Goal: Task Accomplishment & Management: Use online tool/utility

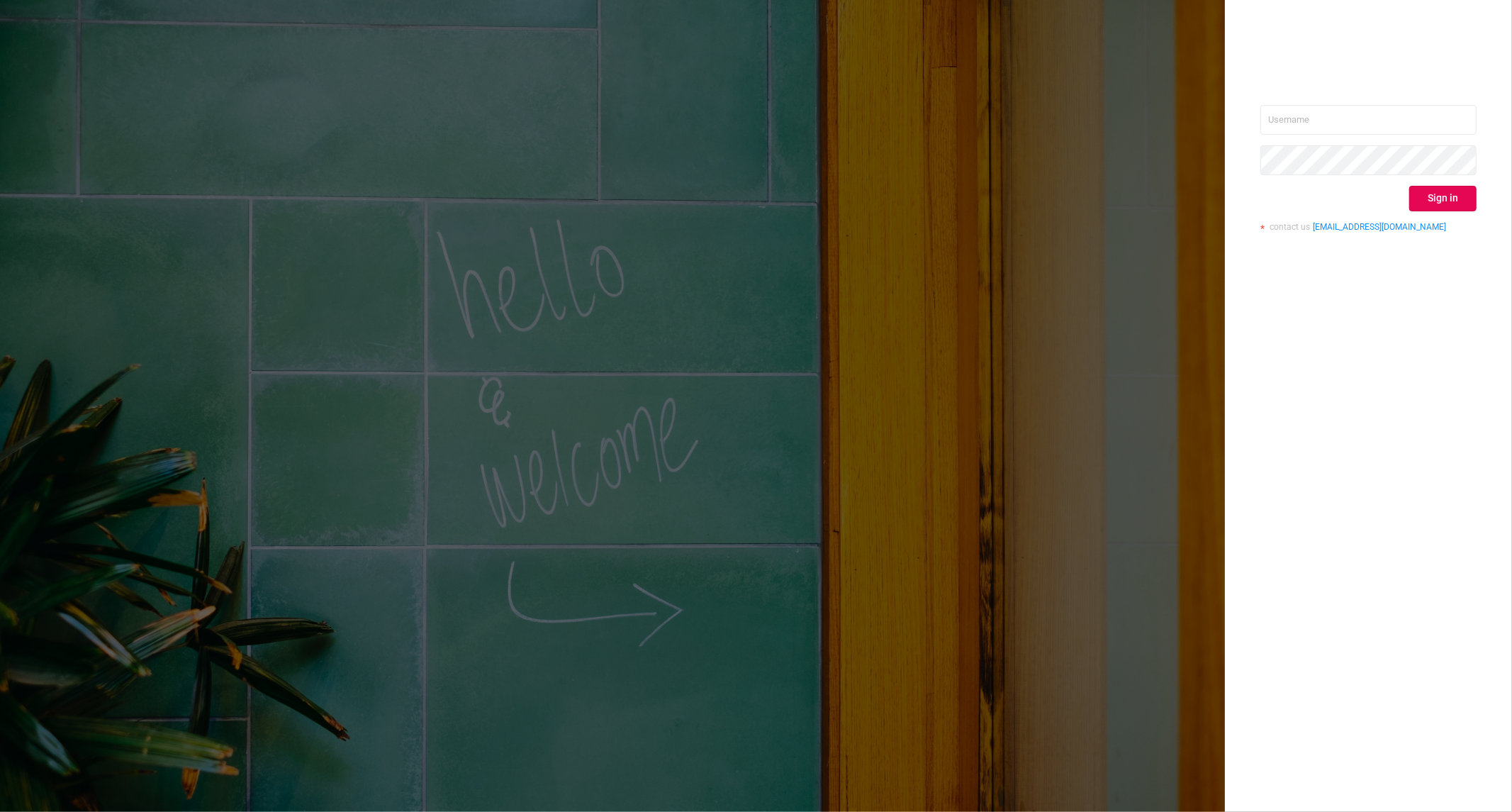
type input "[PERSON_NAME][EMAIL_ADDRESS][DOMAIN_NAME]"
click at [1447, 206] on button "Sign in" at bounding box center [1443, 199] width 67 height 26
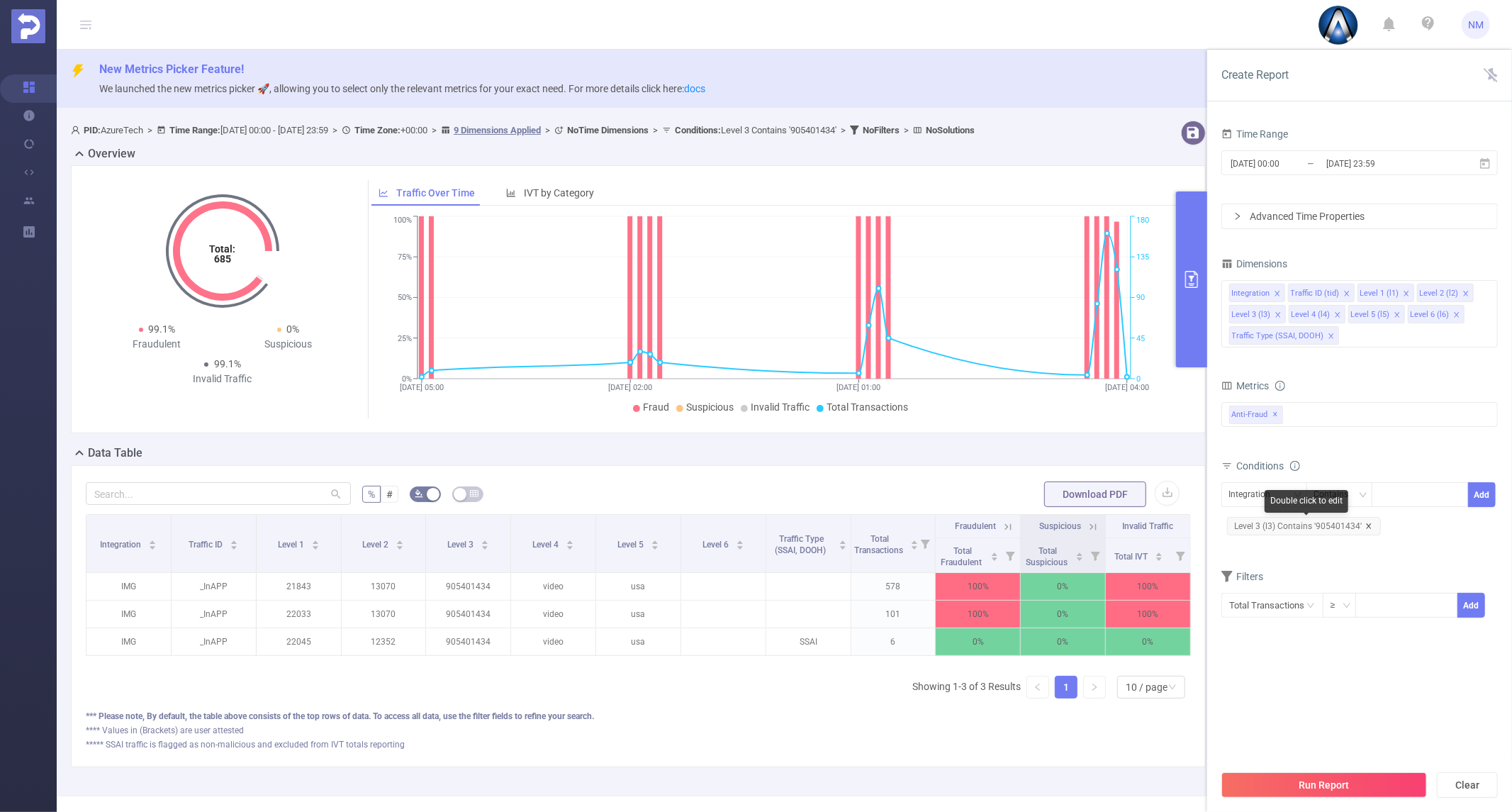
click at [1365, 522] on icon "icon: close" at bounding box center [1368, 525] width 7 height 7
click at [1273, 498] on div "Integration" at bounding box center [1255, 494] width 52 height 24
click at [1264, 560] on li "Level 1 (l1)" at bounding box center [1286, 569] width 130 height 23
drag, startPoint x: 1406, startPoint y: 507, endPoint x: 1404, endPoint y: 499, distance: 8.2
click at [1406, 506] on div at bounding box center [1420, 494] width 97 height 25
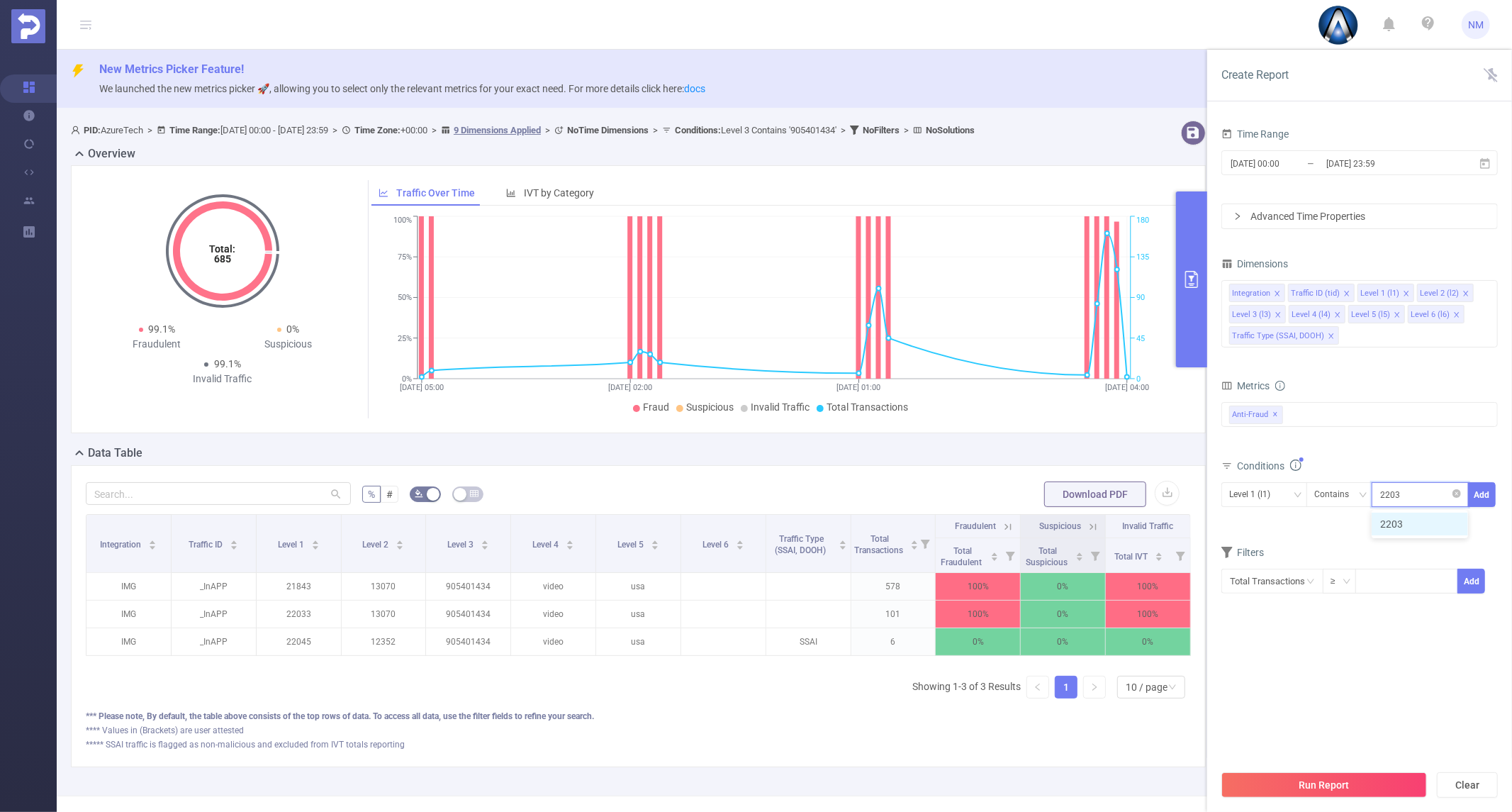
type input "22039"
click at [1416, 530] on li "22039" at bounding box center [1419, 523] width 96 height 23
click at [1478, 486] on button "Add" at bounding box center [1481, 494] width 28 height 25
click at [1330, 776] on button "Run Report" at bounding box center [1323, 785] width 205 height 26
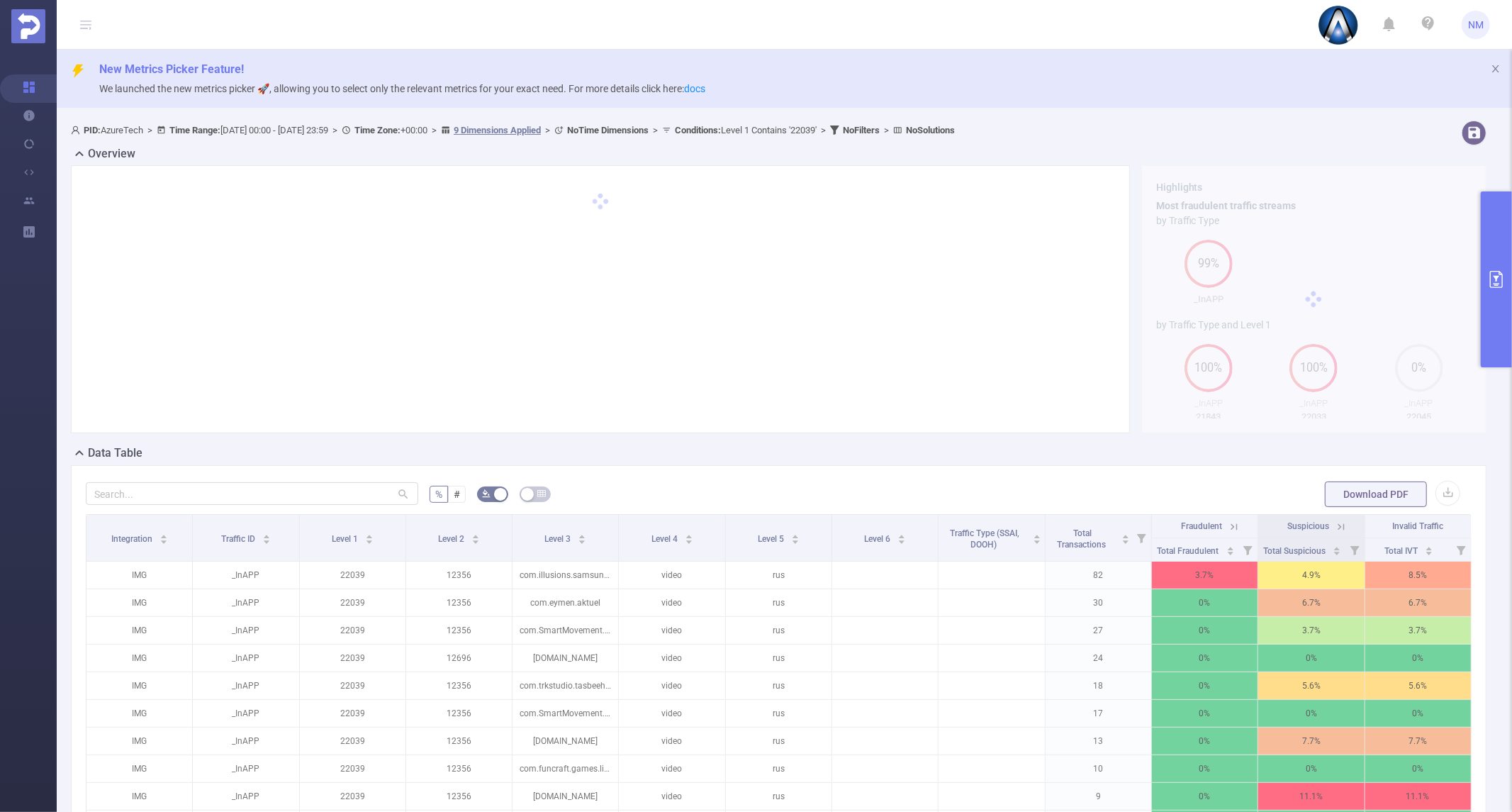
scroll to position [158, 0]
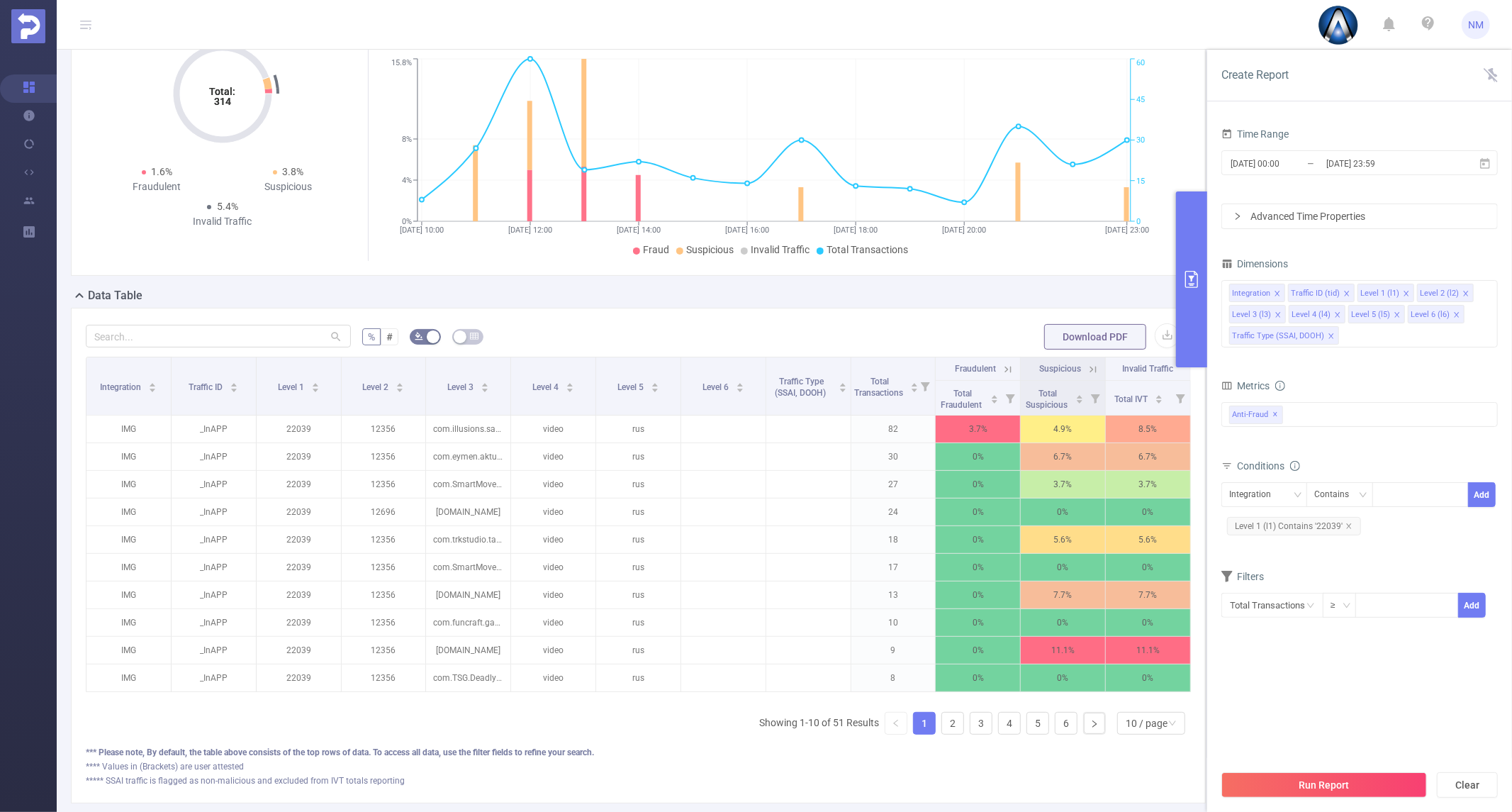
click at [1494, 247] on div "Time Range [DATE] 00:00 _ [DATE] 23:59 Advanced Time Properties Dimensions Inte…" at bounding box center [1359, 380] width 277 height 512
click at [1345, 528] on icon "icon: close" at bounding box center [1348, 525] width 7 height 7
click at [1251, 502] on div "Integration" at bounding box center [1255, 494] width 52 height 24
click at [1257, 562] on li "Level 1 (l1)" at bounding box center [1286, 569] width 130 height 23
click at [1400, 490] on div at bounding box center [1420, 494] width 81 height 24
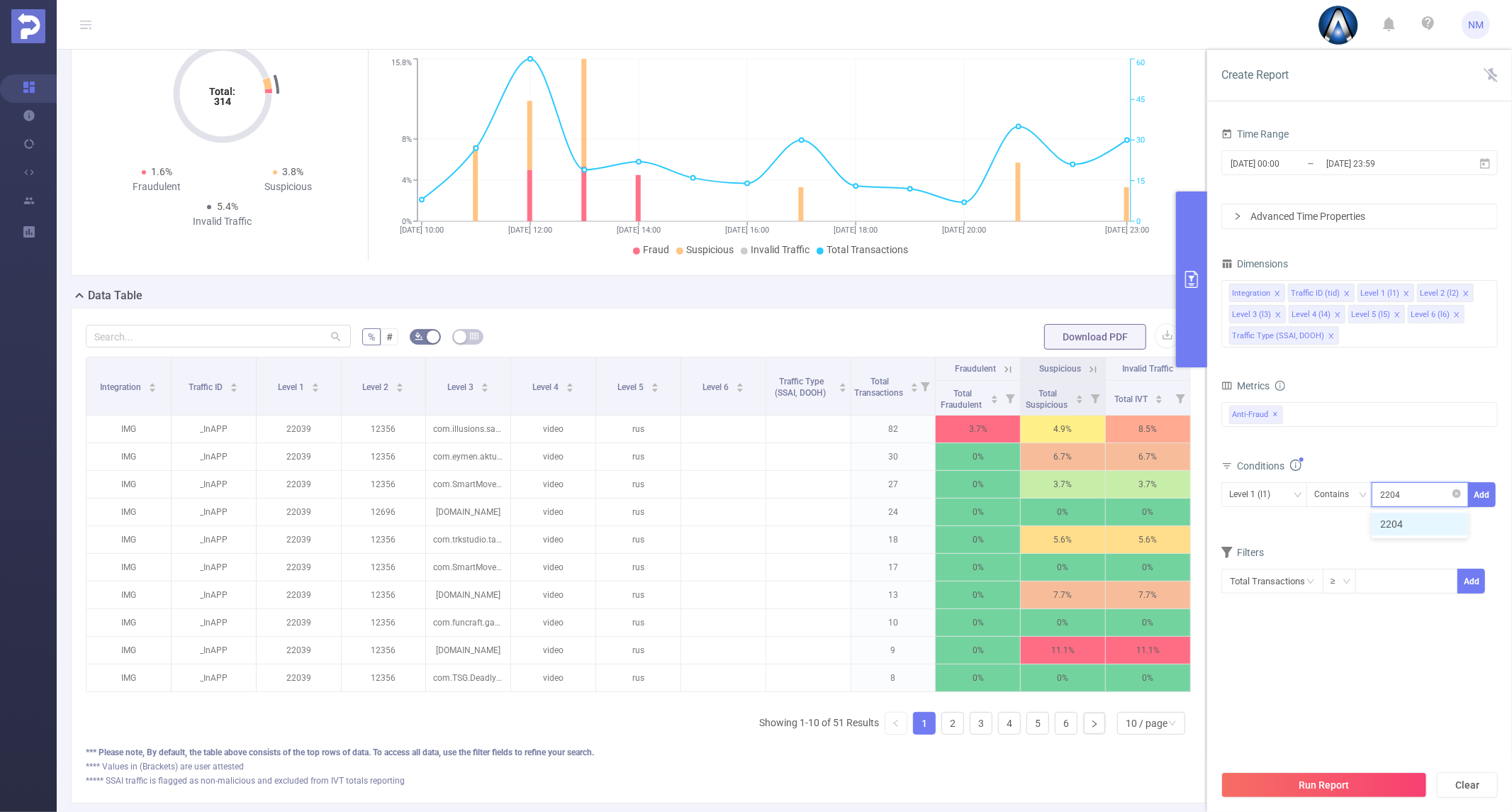
type input "22040"
click at [1389, 519] on li "22040" at bounding box center [1419, 523] width 96 height 23
click at [1477, 493] on button "Add" at bounding box center [1481, 494] width 28 height 25
click at [1389, 776] on button "Run Report" at bounding box center [1323, 785] width 205 height 26
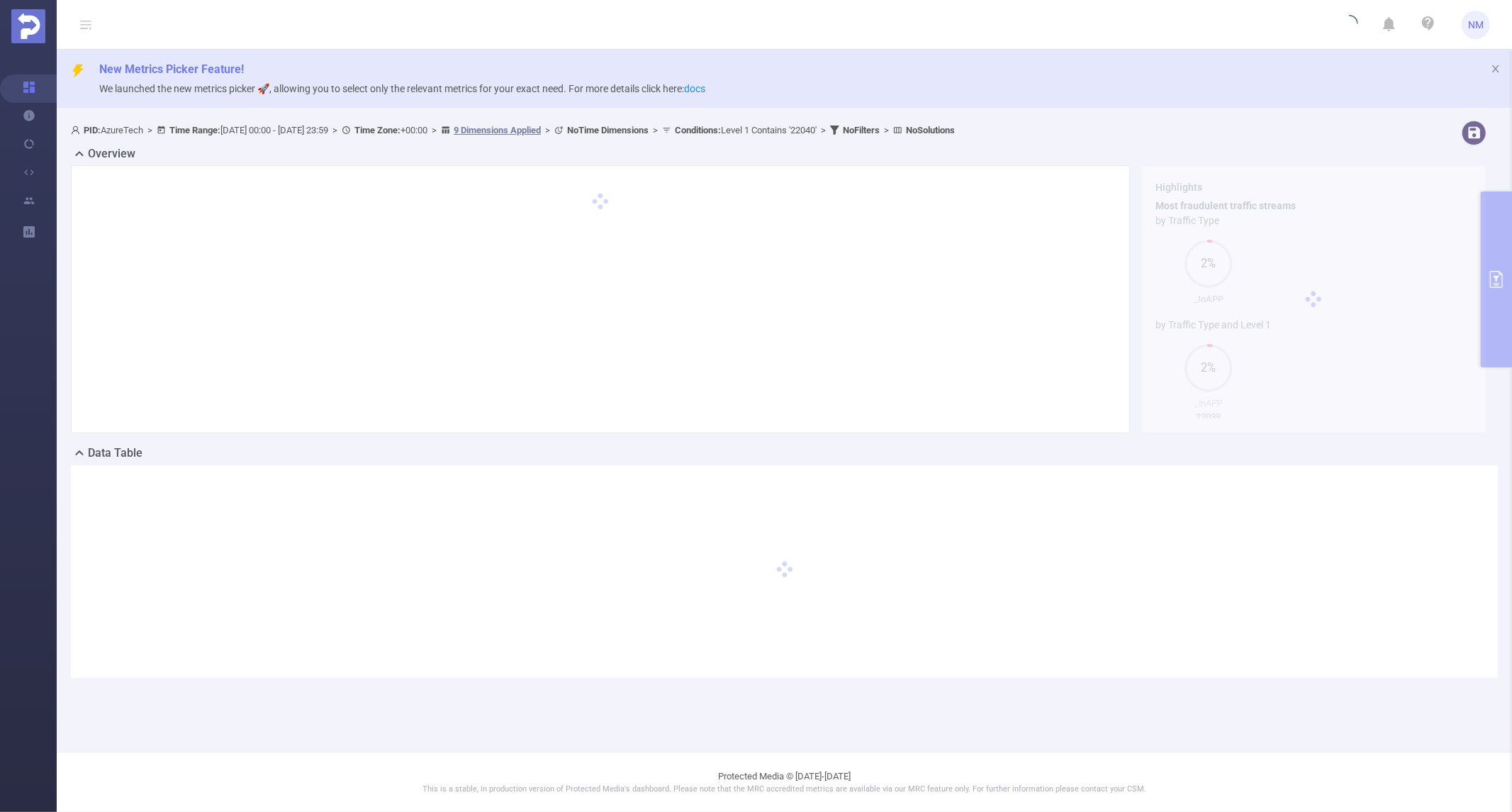
scroll to position [0, 0]
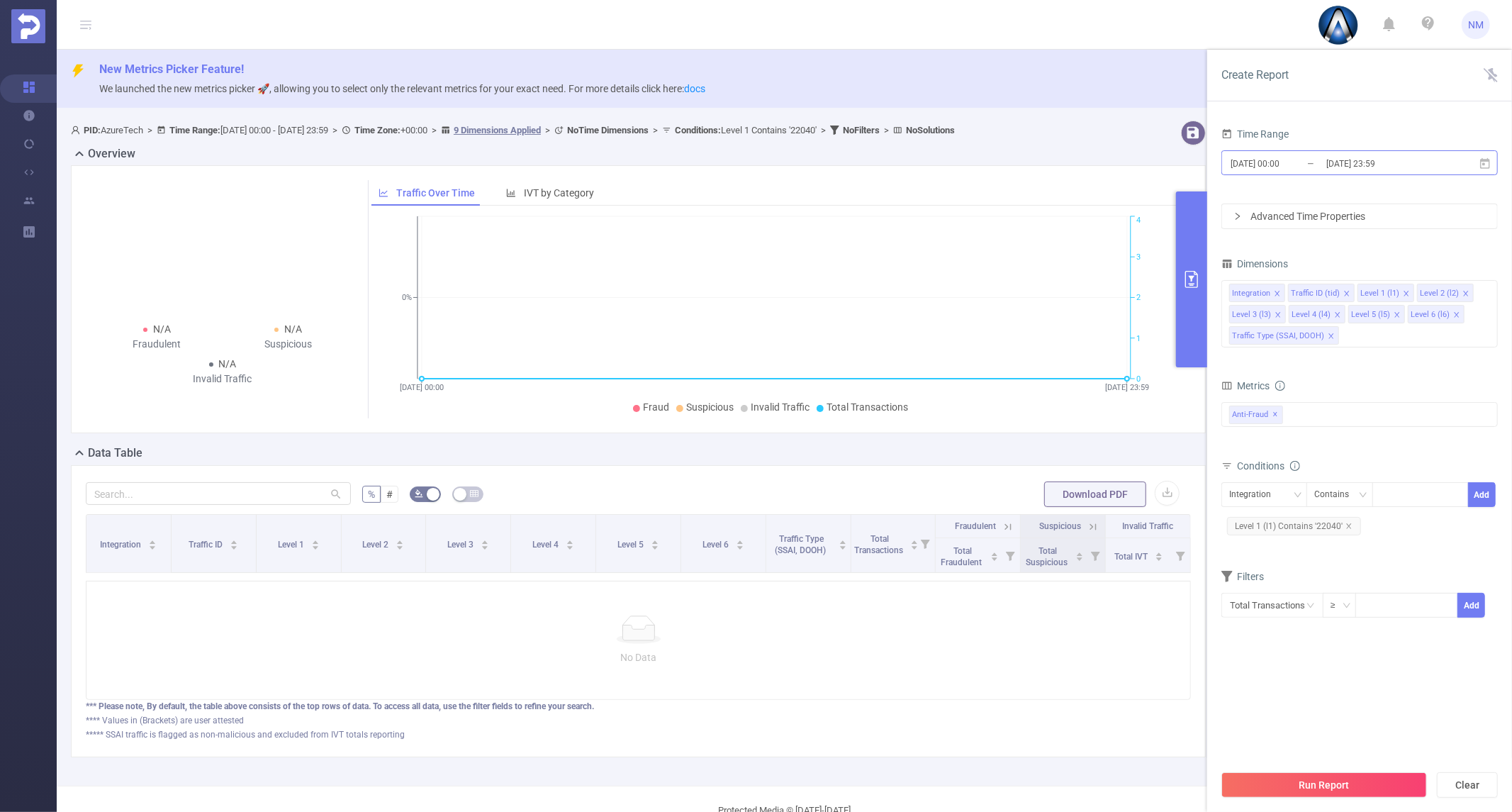
click at [1373, 164] on input "[DATE] 23:59" at bounding box center [1382, 163] width 115 height 19
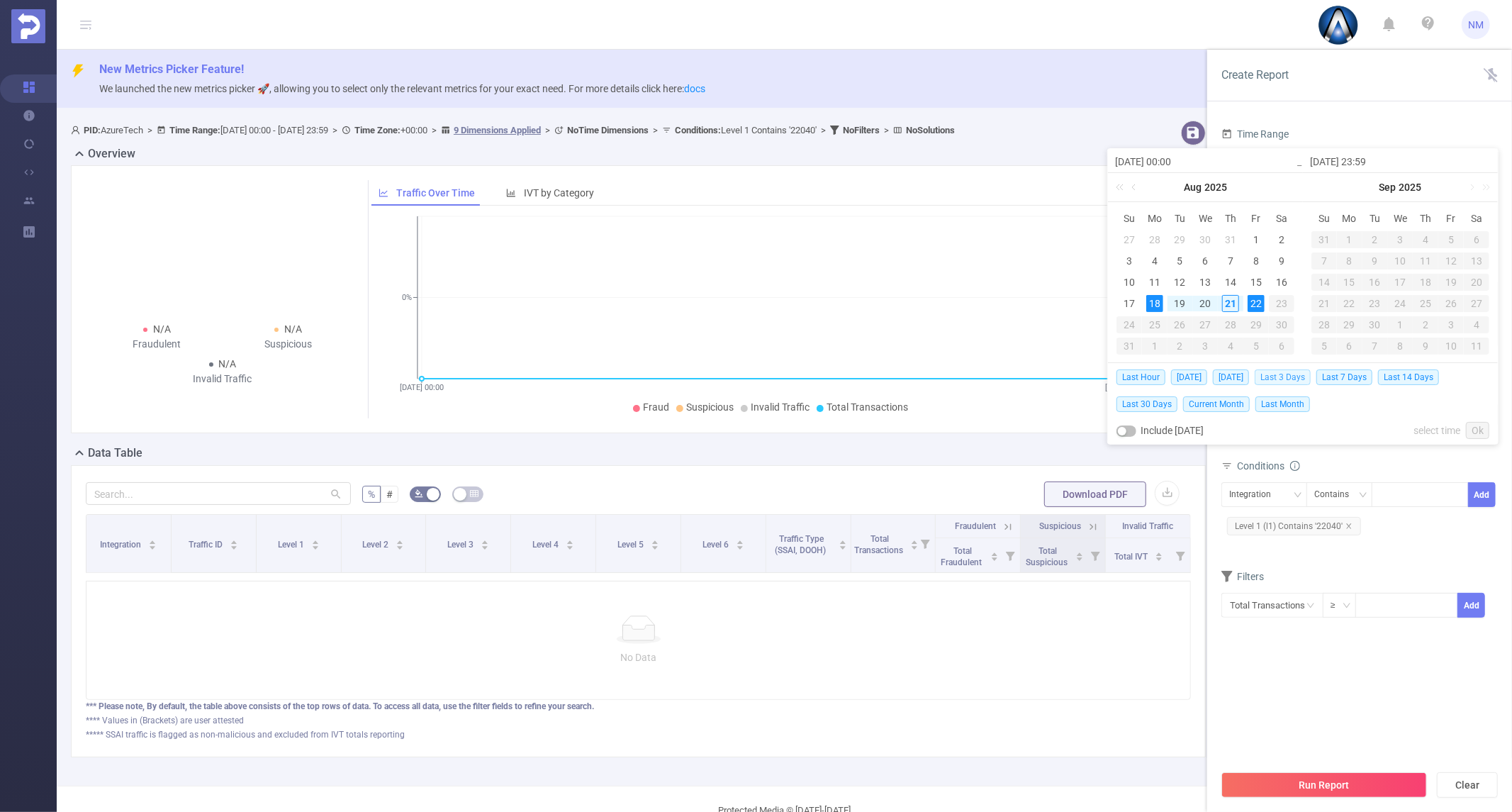
click at [1274, 374] on span "Last 3 Days" at bounding box center [1282, 377] width 56 height 16
type input "[DATE] 00:00"
type input "[DATE] 23:59"
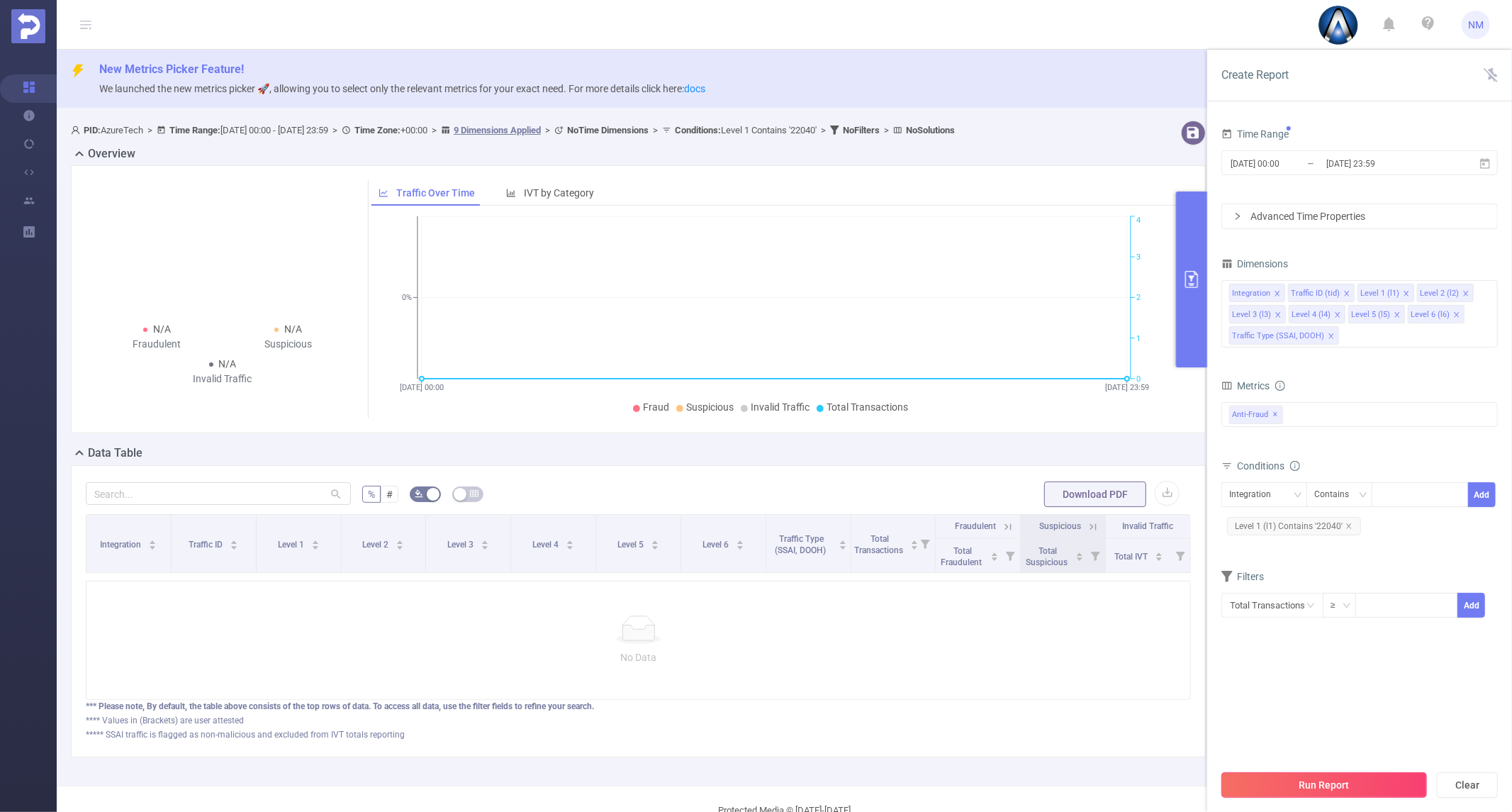
click at [1323, 773] on button "Run Report" at bounding box center [1323, 785] width 205 height 26
